Goal: Information Seeking & Learning: Find specific fact

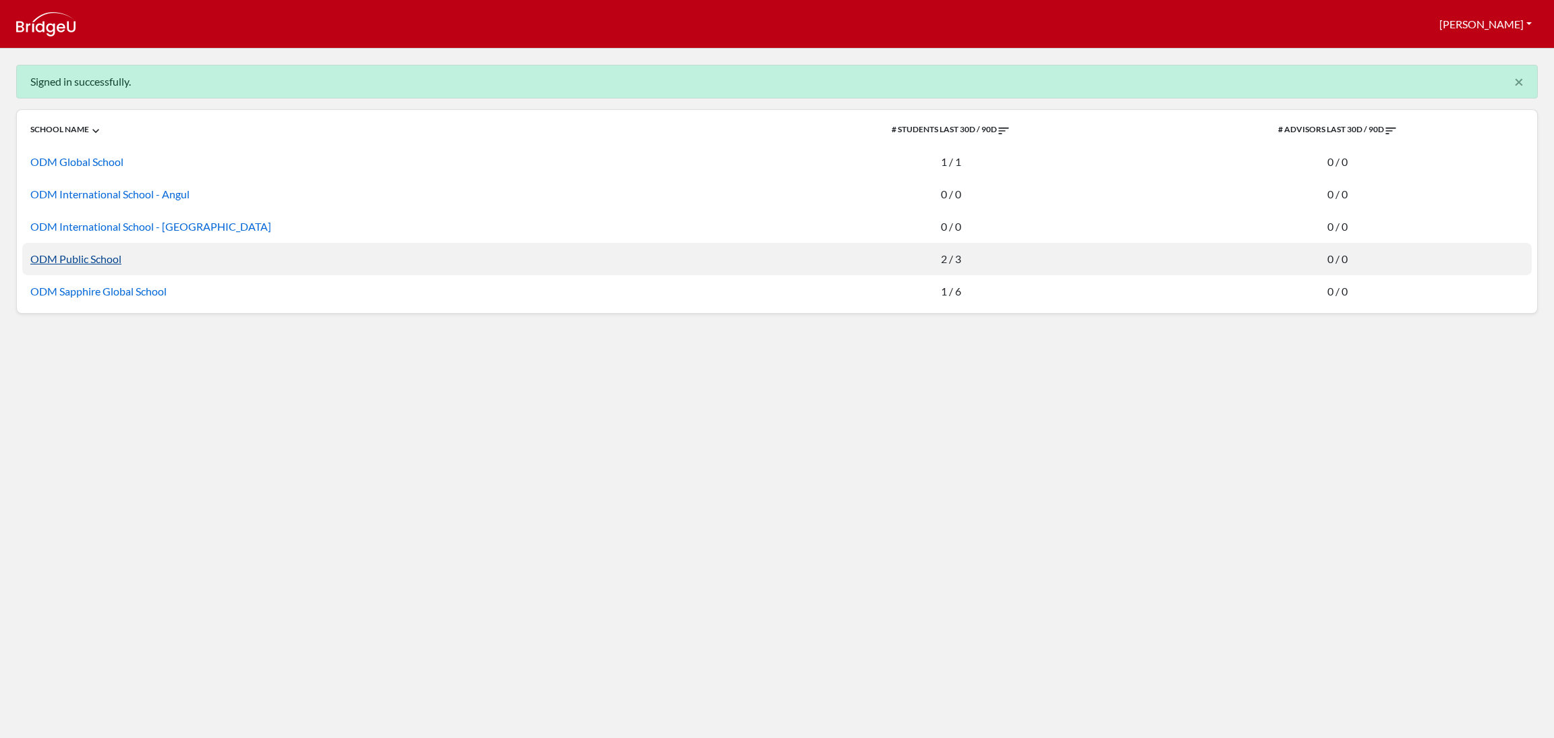
click at [68, 255] on link "ODM Public School" at bounding box center [75, 258] width 91 height 13
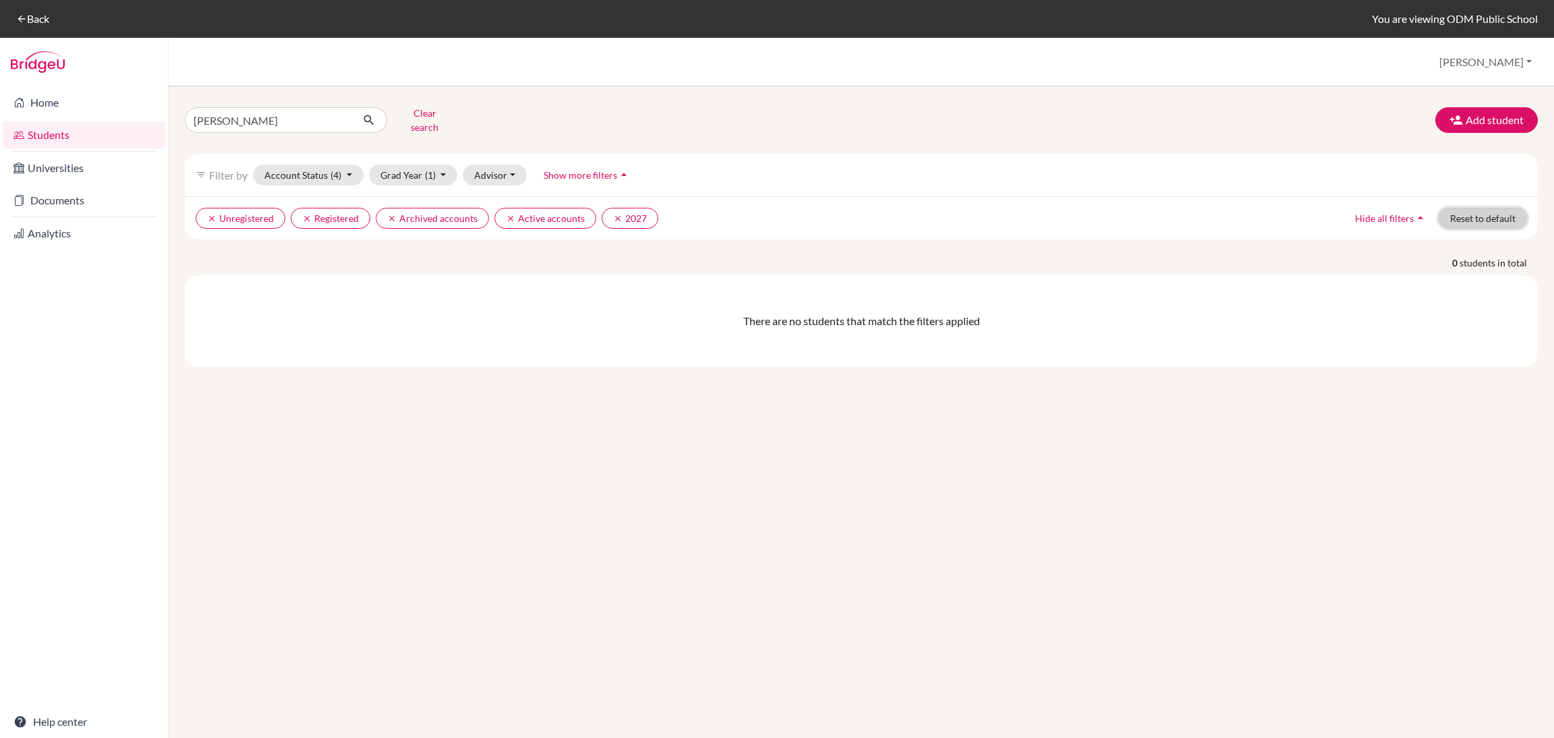
click at [1478, 210] on button "Reset to default" at bounding box center [1483, 218] width 88 height 21
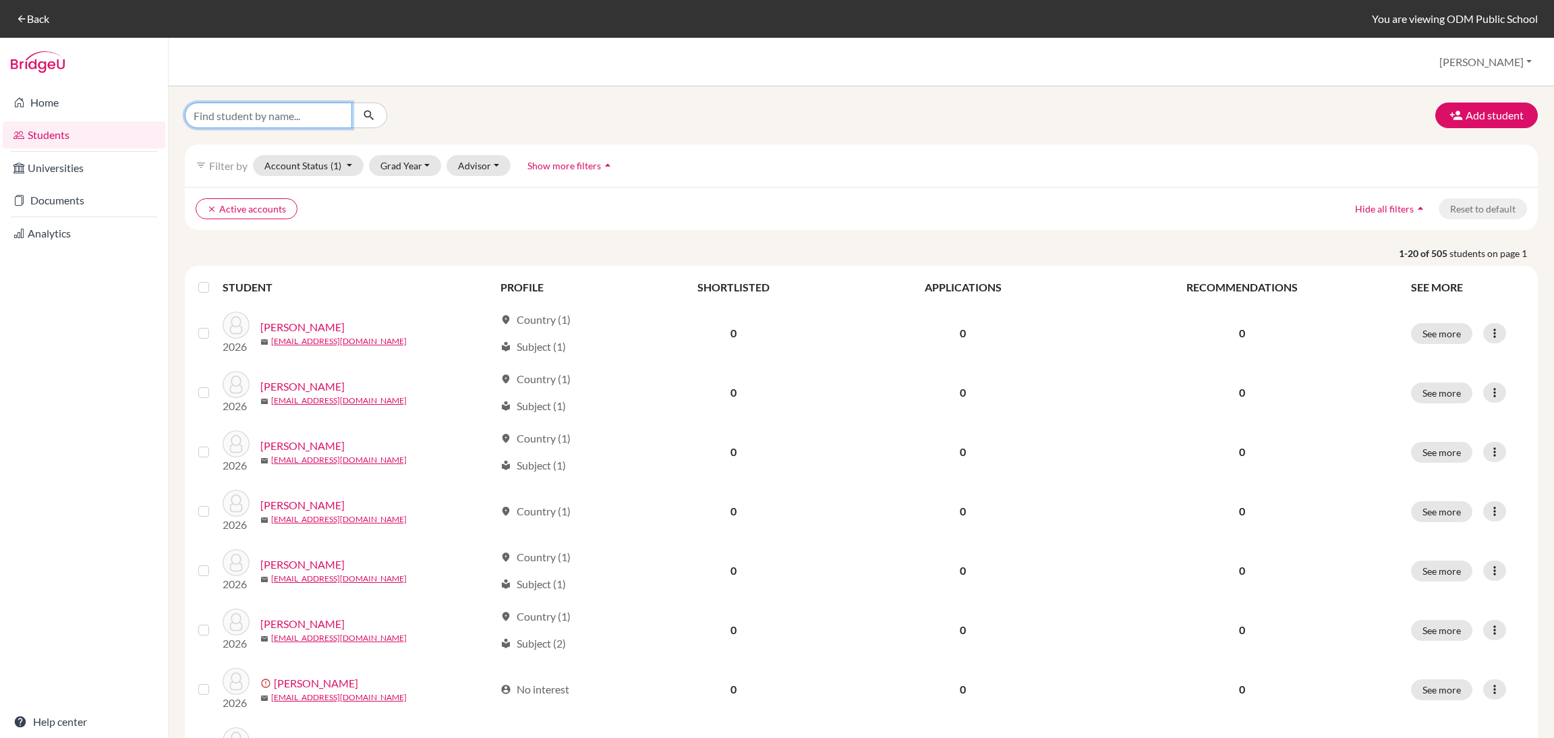
click at [288, 117] on input "Find student by name..." at bounding box center [268, 116] width 167 height 26
type input "[PERSON_NAME]"
click button "submit" at bounding box center [369, 116] width 36 height 26
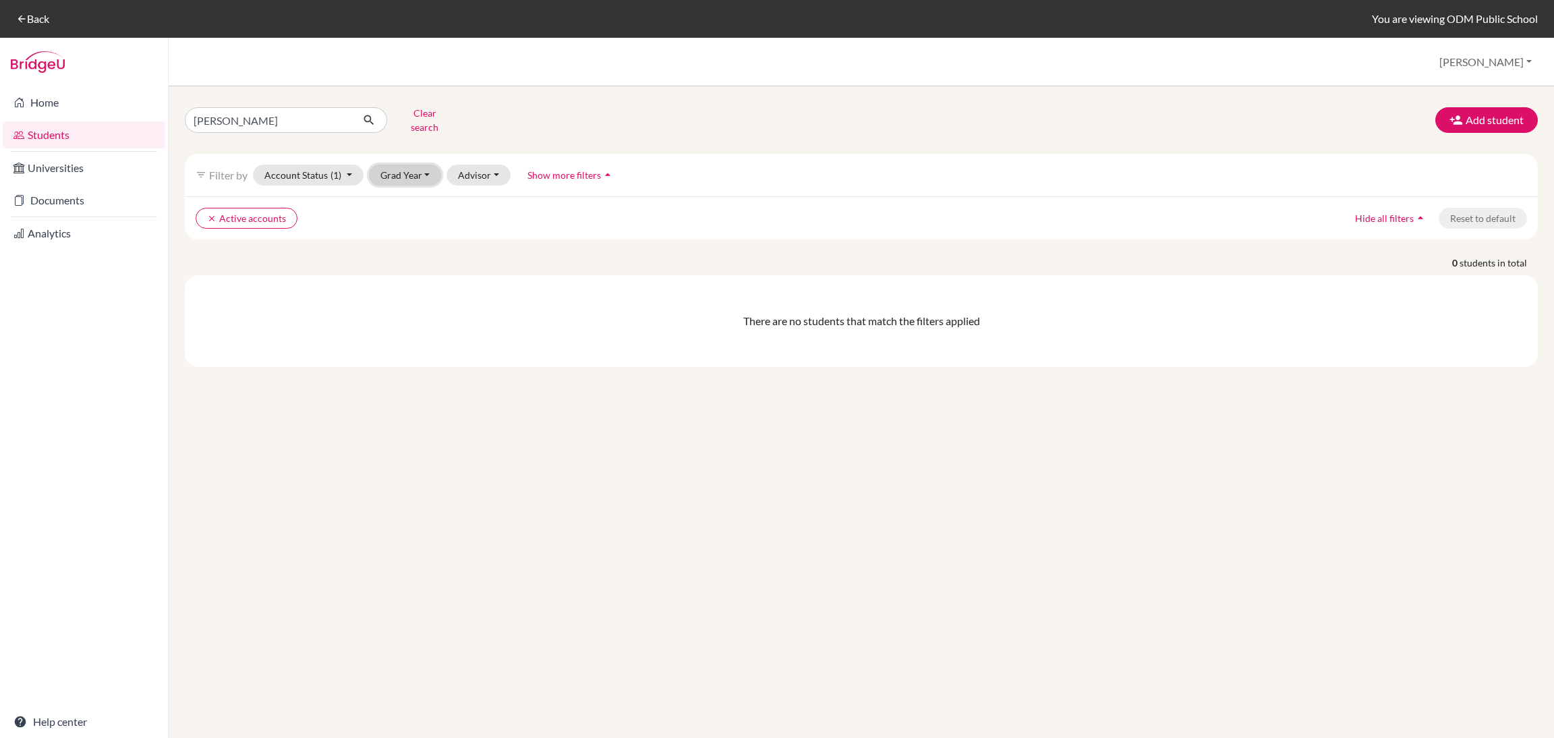
click at [427, 171] on button "Grad Year" at bounding box center [405, 175] width 73 height 21
click at [427, 187] on div "2026 2025" at bounding box center [409, 214] width 81 height 55
click at [420, 169] on button "Grad Year" at bounding box center [405, 175] width 73 height 21
click at [412, 196] on div "2026" at bounding box center [409, 204] width 47 height 16
click at [290, 123] on input "[PERSON_NAME]" at bounding box center [268, 120] width 167 height 26
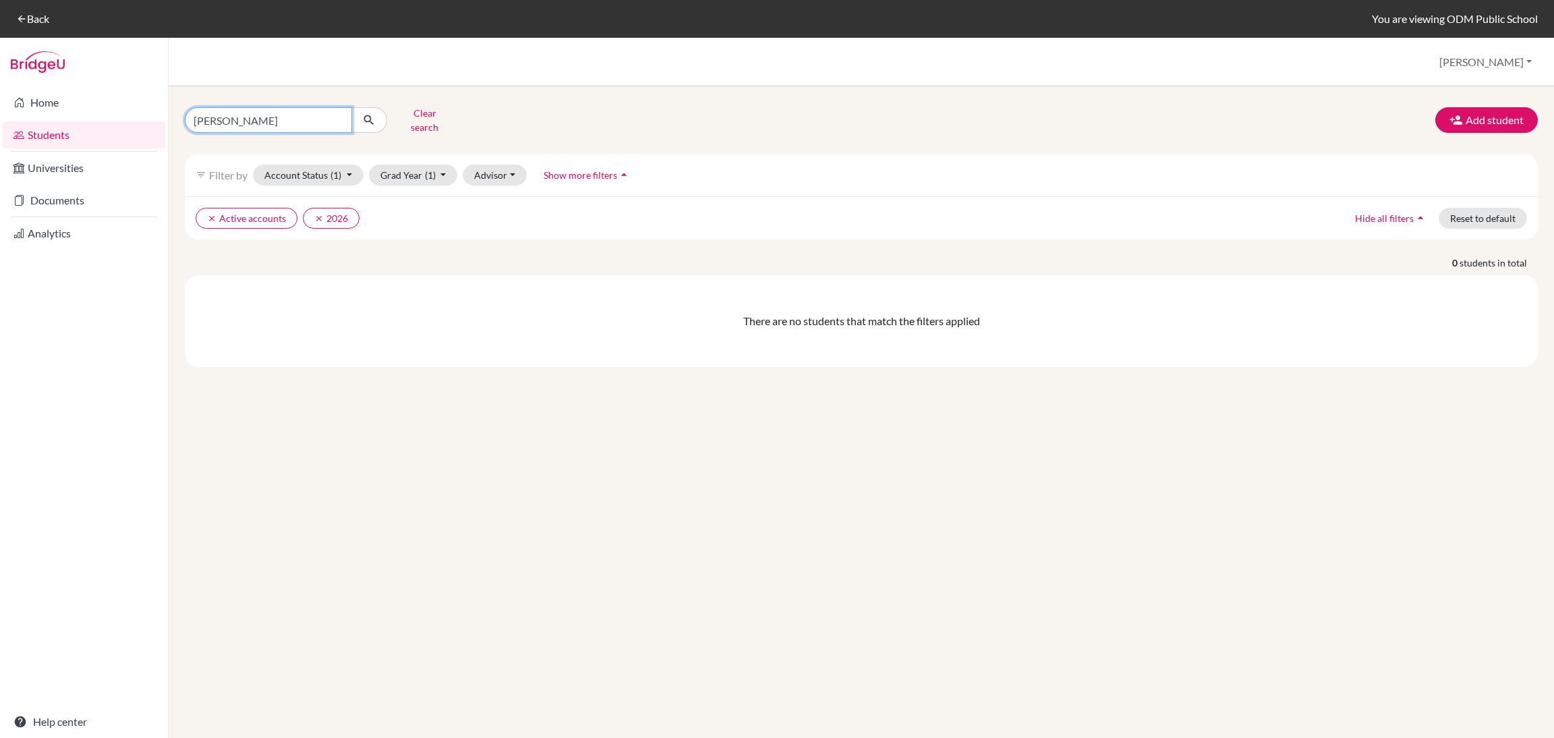
type input "[PERSON_NAME]"
click button "submit" at bounding box center [369, 120] width 36 height 26
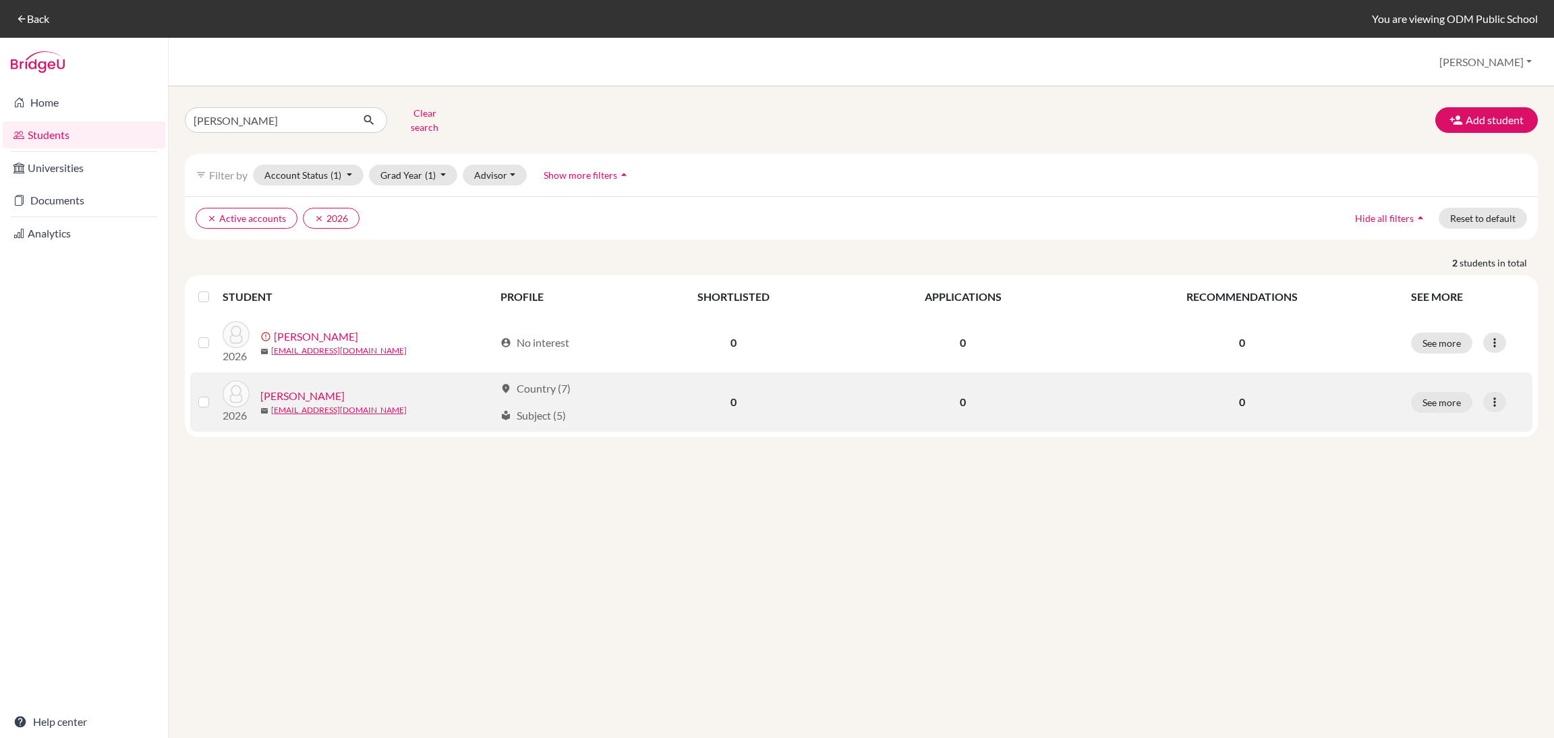
click at [434, 404] on div "mail [EMAIL_ADDRESS][DOMAIN_NAME]" at bounding box center [377, 410] width 234 height 12
click at [296, 372] on td "2026 [PERSON_NAME] mail [EMAIL_ADDRESS][DOMAIN_NAME]" at bounding box center [358, 401] width 270 height 59
click at [308, 392] on link "[PERSON_NAME]" at bounding box center [302, 396] width 84 height 16
click at [212, 394] on div at bounding box center [206, 402] width 16 height 16
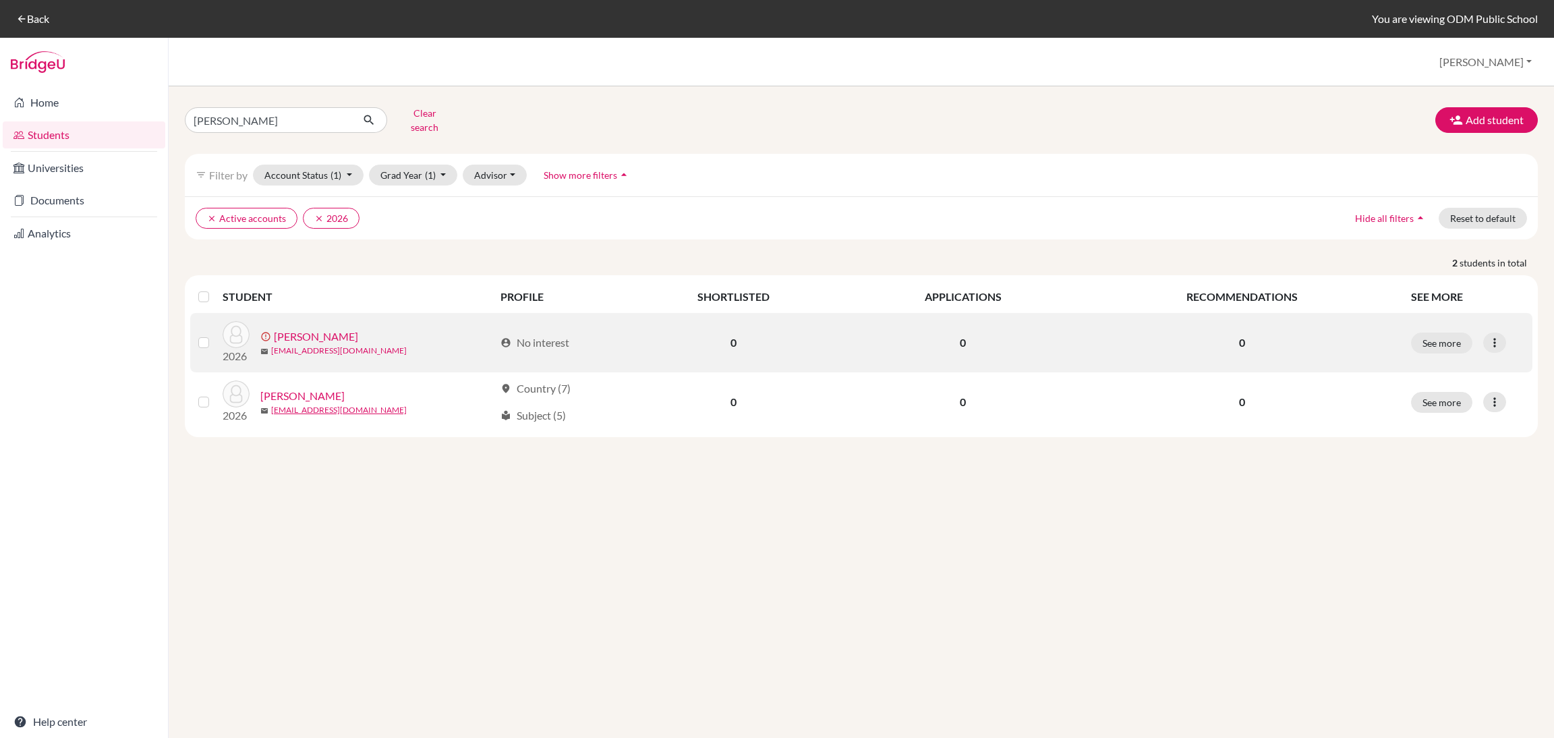
click at [273, 345] on link "[EMAIL_ADDRESS][DOMAIN_NAME]" at bounding box center [339, 351] width 136 height 12
click at [301, 346] on link "[EMAIL_ADDRESS][DOMAIN_NAME]" at bounding box center [339, 351] width 136 height 12
click at [217, 313] on td at bounding box center [206, 342] width 32 height 59
click at [1436, 334] on button "See more" at bounding box center [1441, 343] width 61 height 21
click at [327, 345] on link "[EMAIL_ADDRESS][DOMAIN_NAME]" at bounding box center [339, 351] width 136 height 12
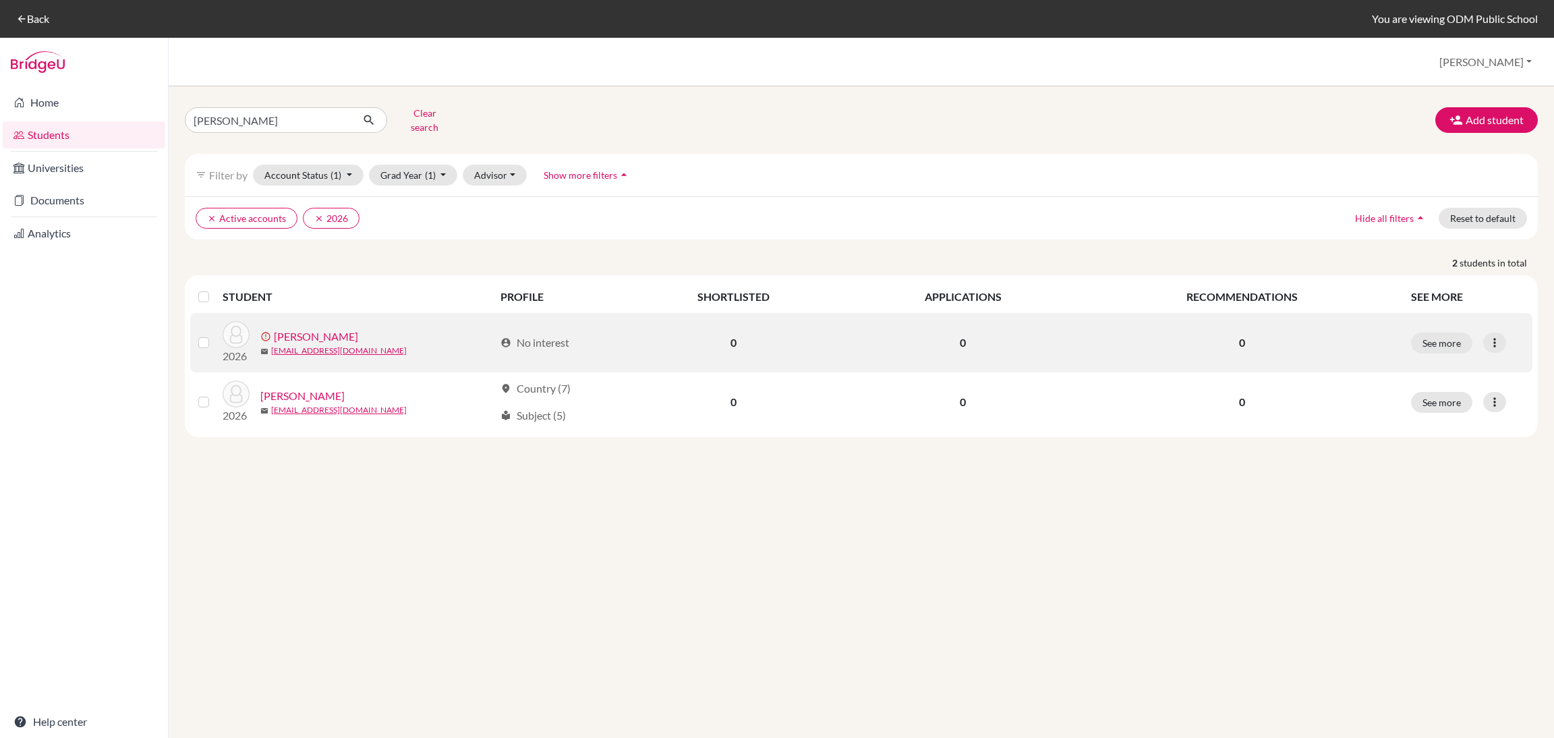
click at [366, 329] on div "error_outline [PERSON_NAME]" at bounding box center [377, 337] width 234 height 16
click at [1448, 342] on button "See more" at bounding box center [1441, 343] width 61 height 21
click at [1446, 339] on button "See more" at bounding box center [1441, 343] width 61 height 21
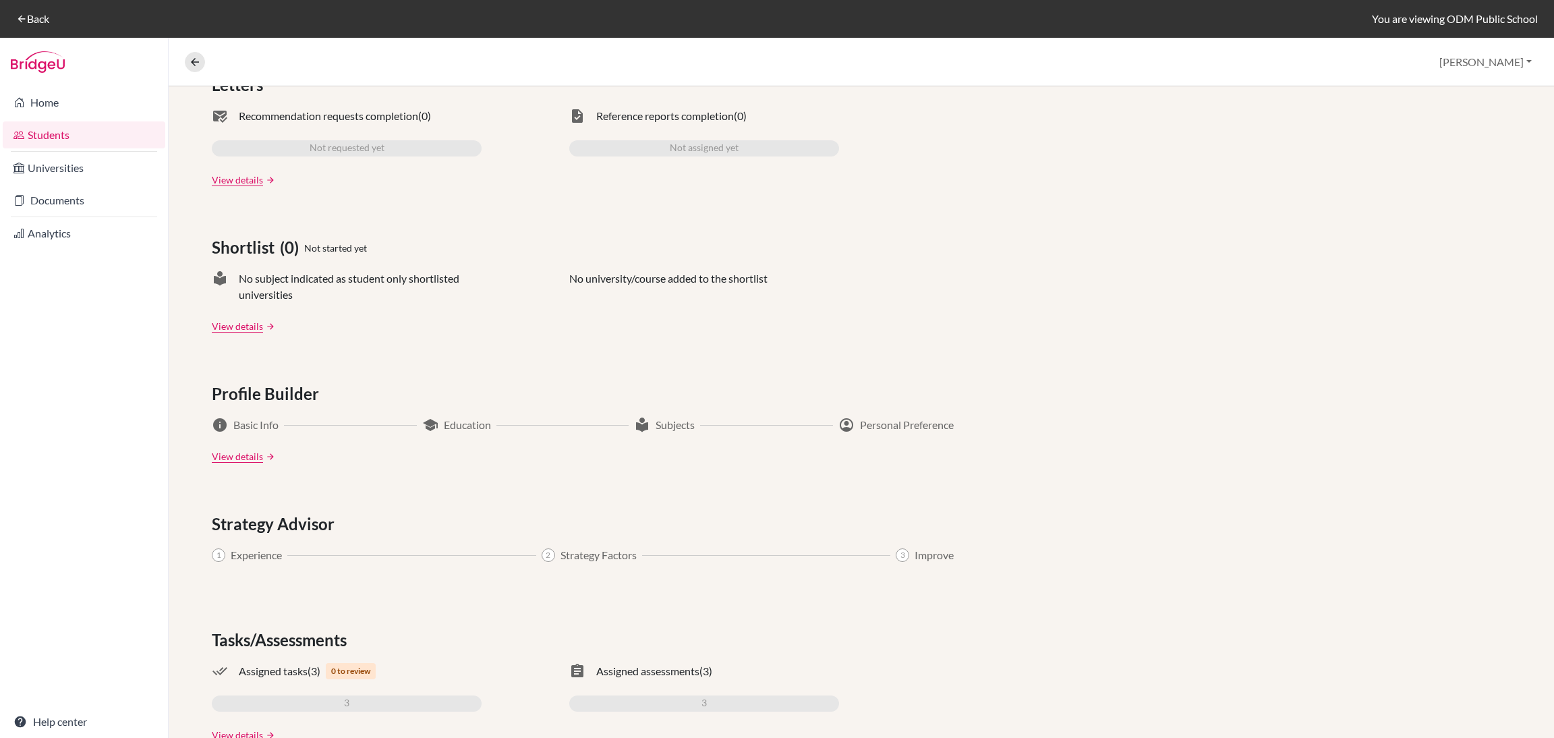
scroll to position [486, 0]
